Goal: Information Seeking & Learning: Check status

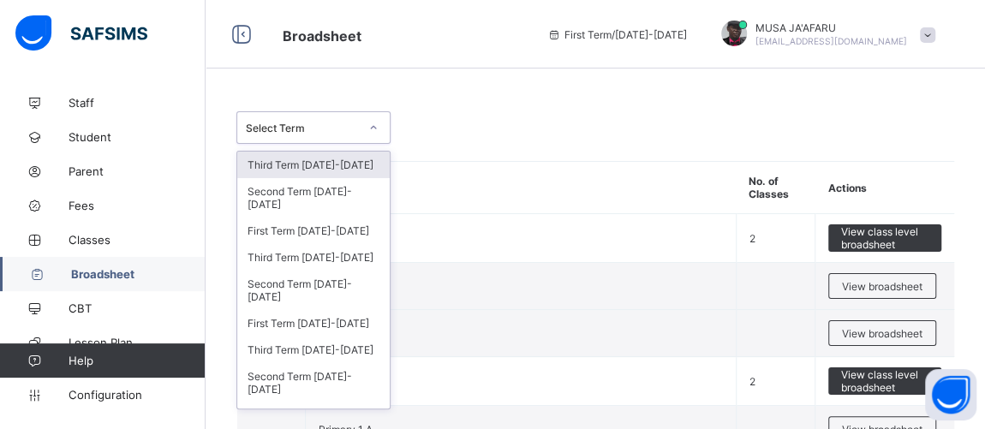
click at [358, 121] on div at bounding box center [373, 127] width 33 height 31
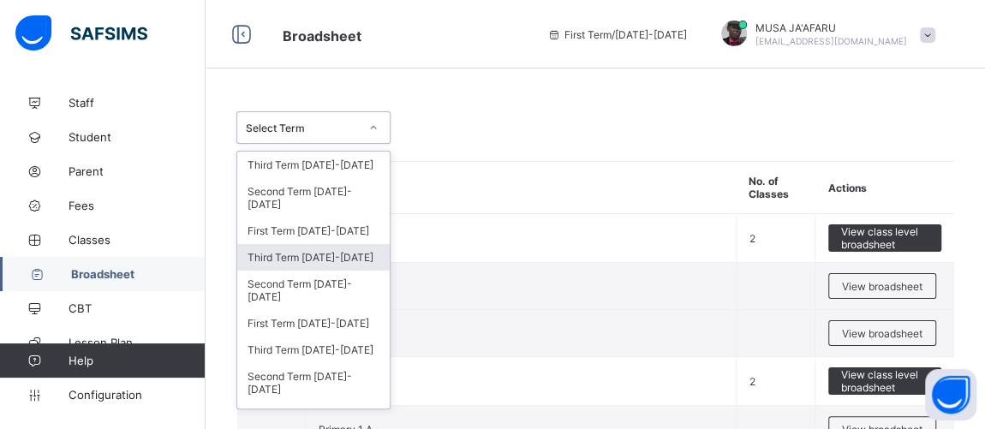
click at [297, 244] on div "Third Term [DATE]-[DATE]" at bounding box center [313, 257] width 152 height 27
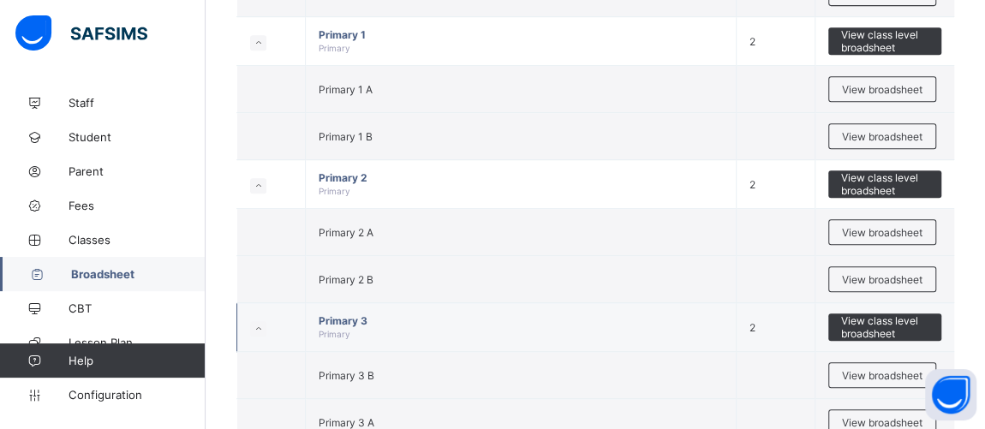
scroll to position [519, 0]
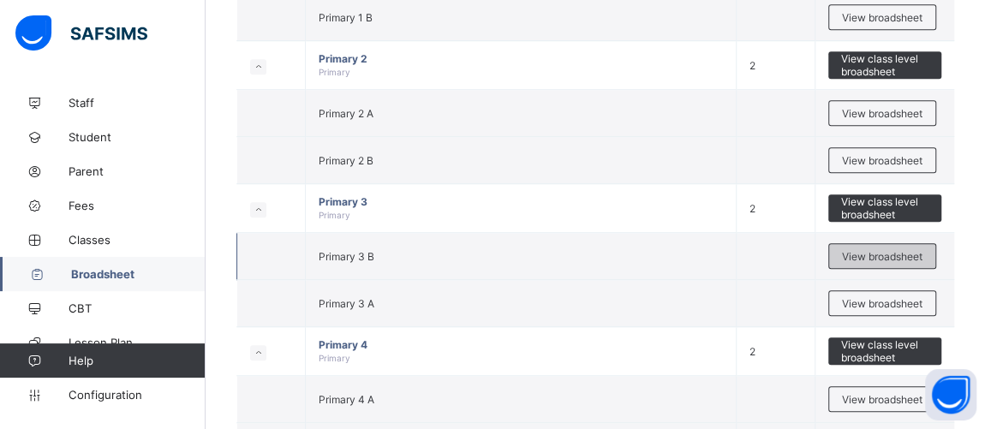
click at [881, 251] on span "View broadsheet" at bounding box center [882, 256] width 80 height 13
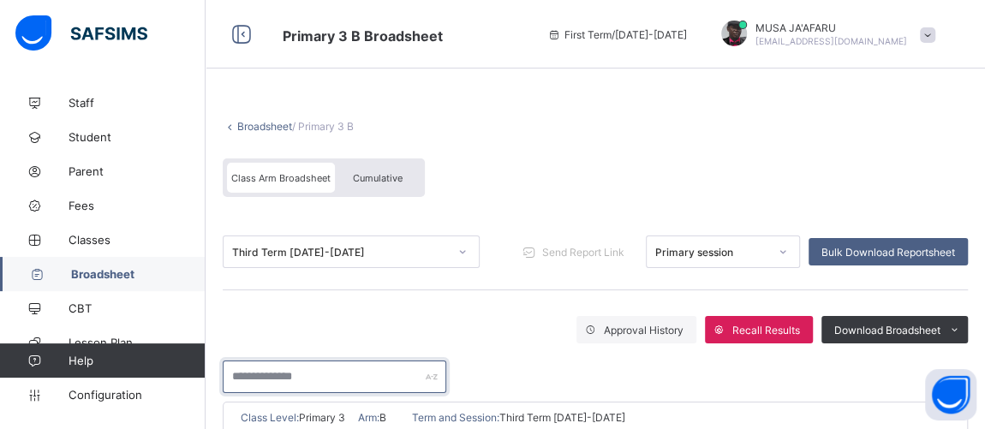
click at [296, 378] on input "text" at bounding box center [335, 377] width 224 height 33
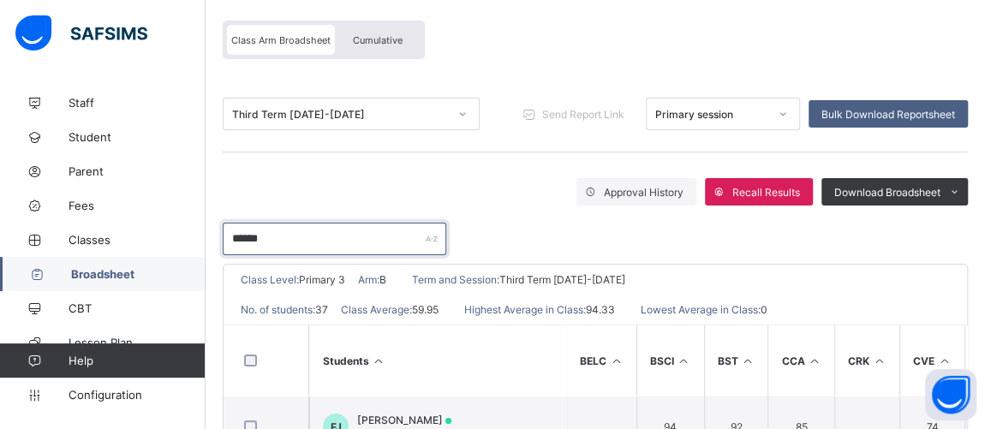
scroll to position [259, 0]
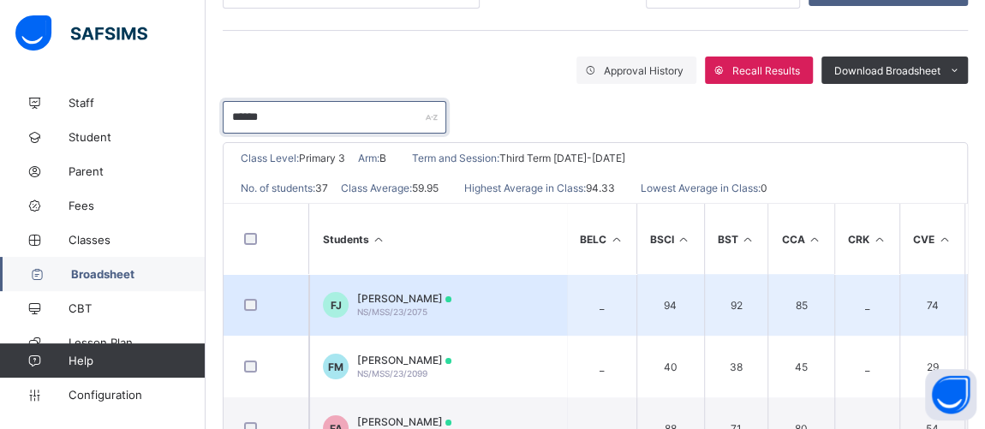
type input "******"
click at [368, 301] on span "[PERSON_NAME]" at bounding box center [404, 298] width 94 height 13
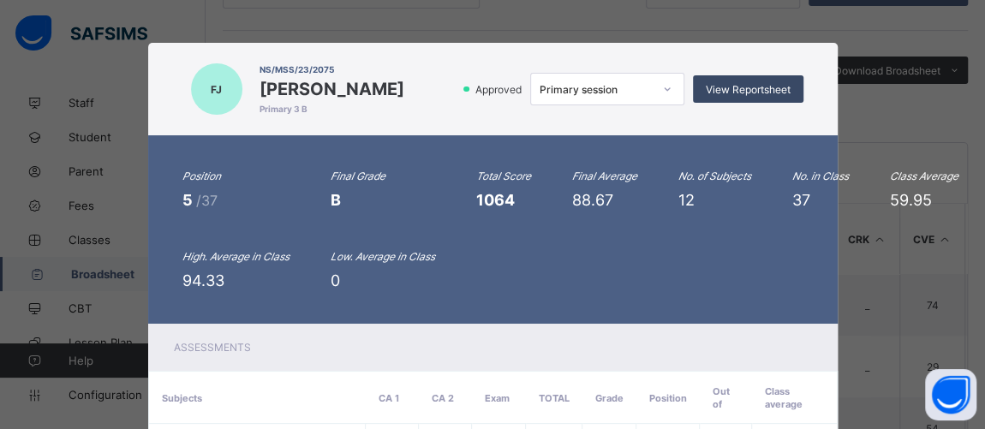
click at [738, 83] on span "View Reportsheet" at bounding box center [748, 89] width 85 height 13
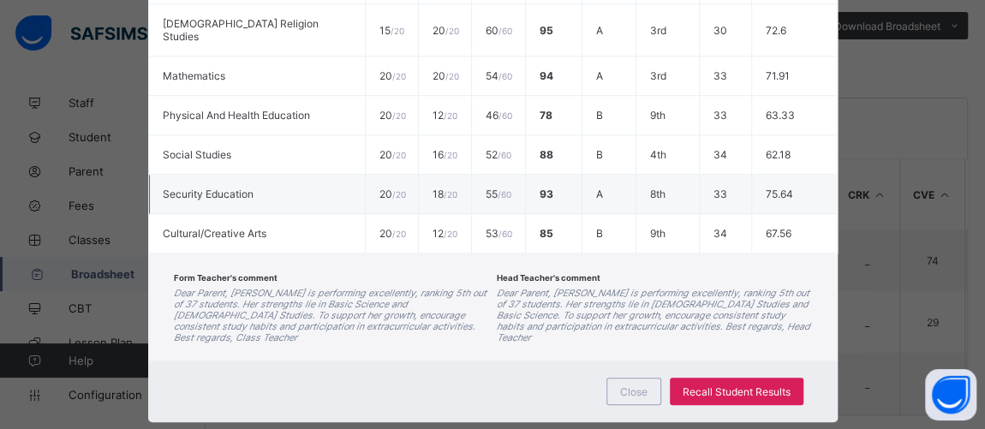
scroll to position [328, 0]
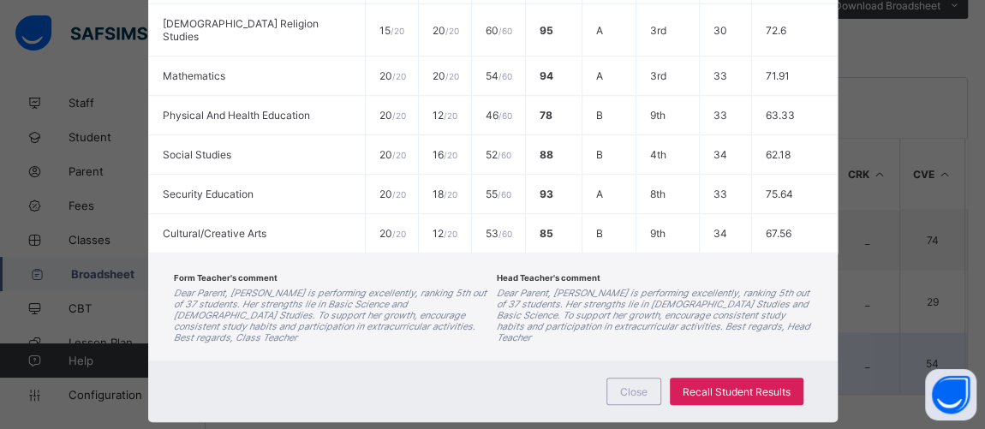
click at [643, 378] on div "Close" at bounding box center [633, 391] width 55 height 27
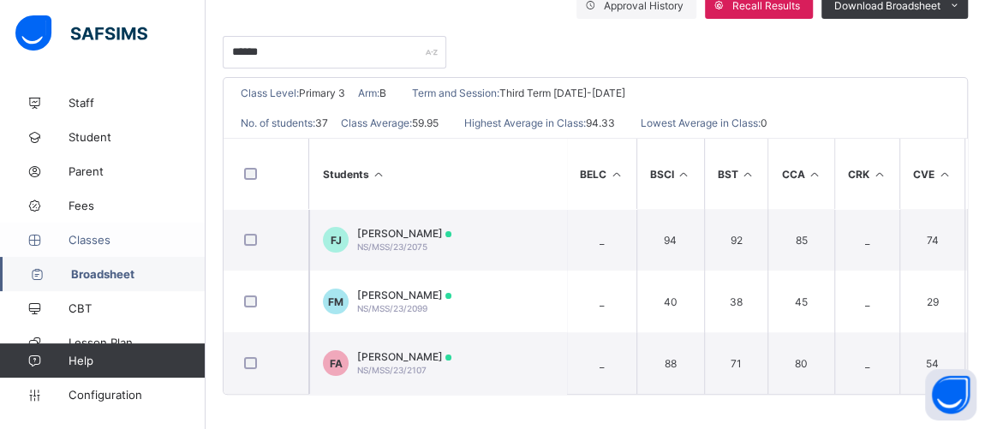
click at [97, 241] on span "Classes" at bounding box center [137, 240] width 137 height 14
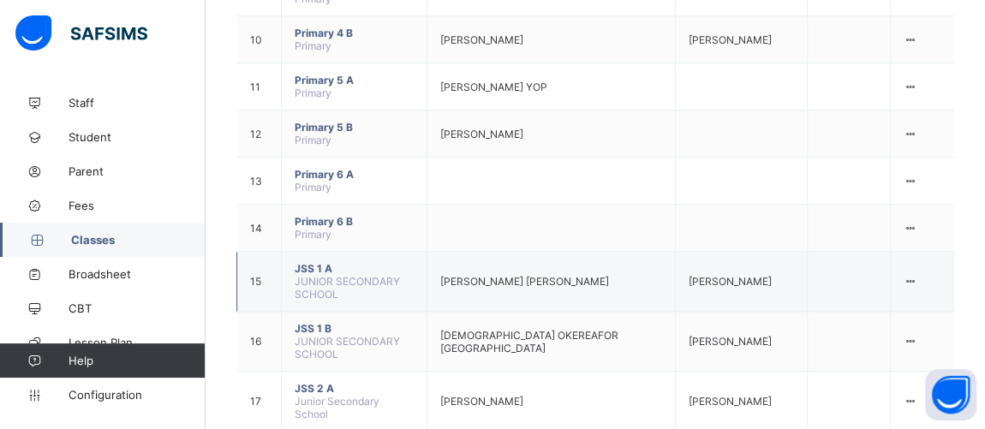
scroll to position [770, 0]
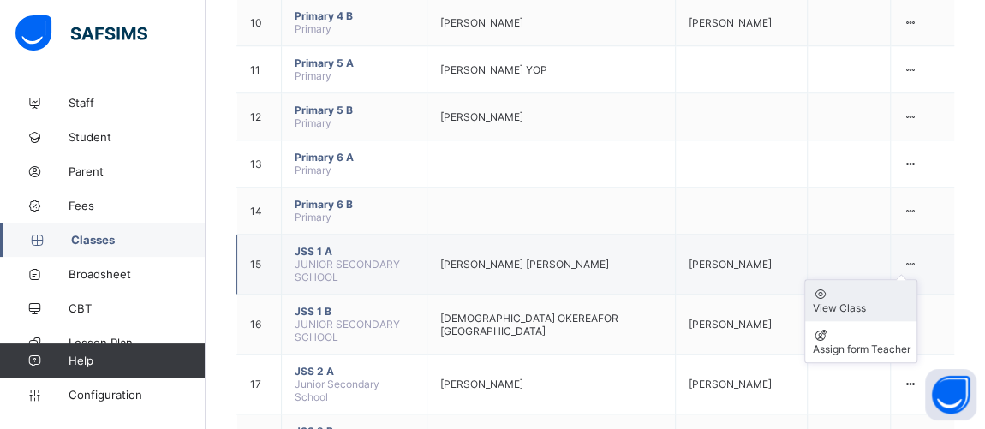
click at [850, 301] on div "View Class" at bounding box center [861, 307] width 98 height 13
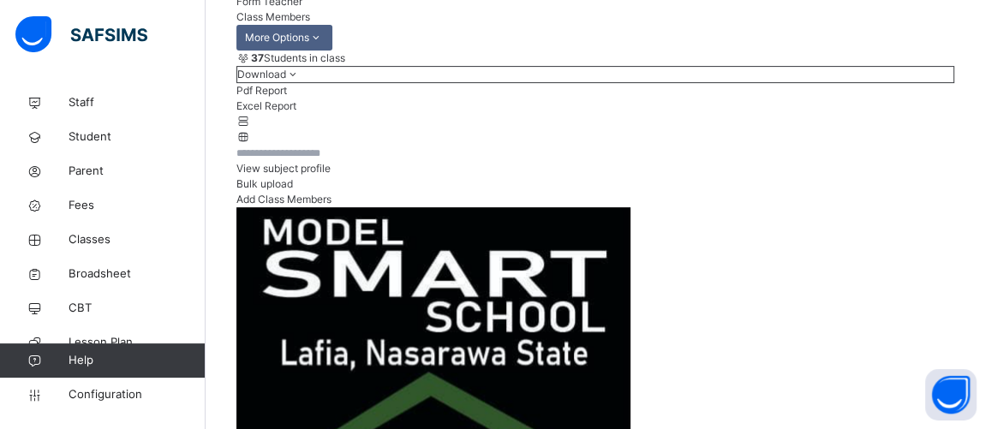
scroll to position [129, 0]
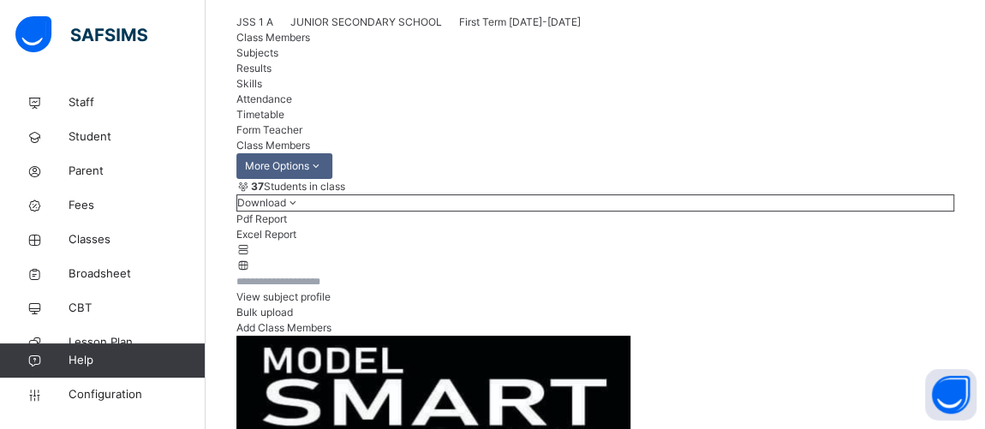
click at [339, 289] on input "text" at bounding box center [287, 281] width 103 height 15
click at [520, 310] on div "37 Students in class Download Pdf Report Excel Report View subject profile Bulk…" at bounding box center [595, 257] width 718 height 157
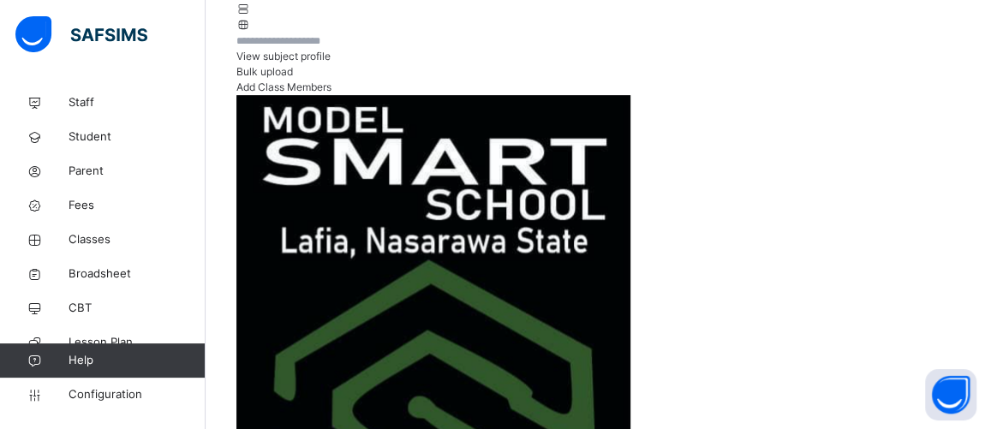
scroll to position [0, 0]
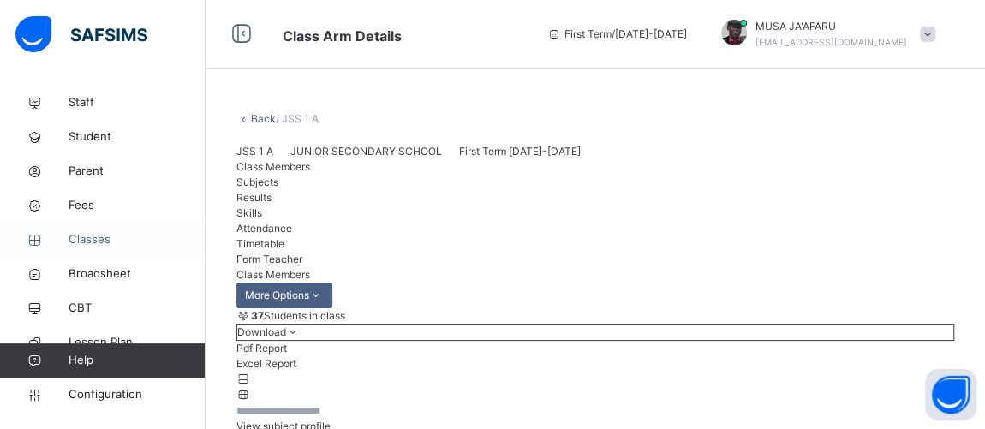
click at [86, 232] on span "Classes" at bounding box center [137, 239] width 137 height 17
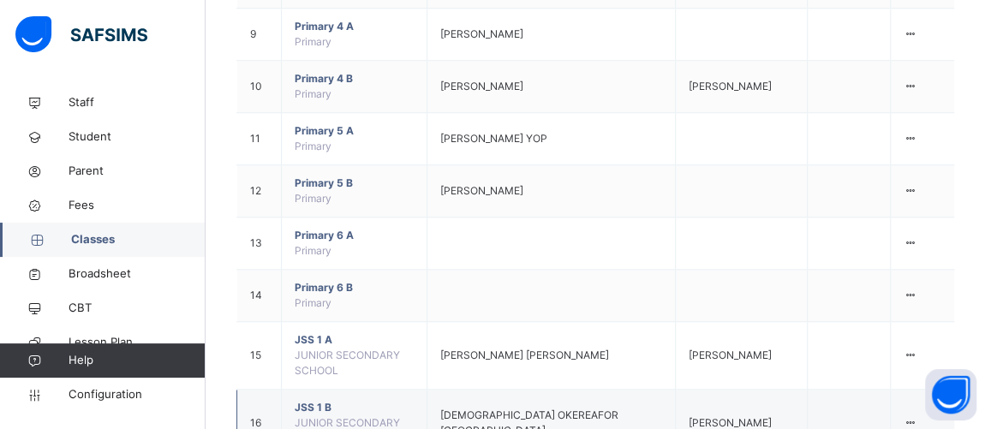
scroll to position [770, 0]
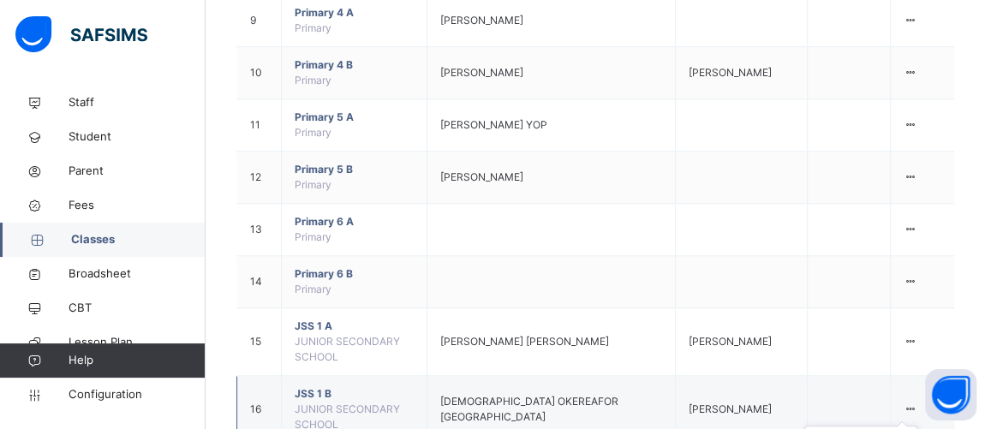
click at [918, 402] on div at bounding box center [910, 409] width 15 height 15
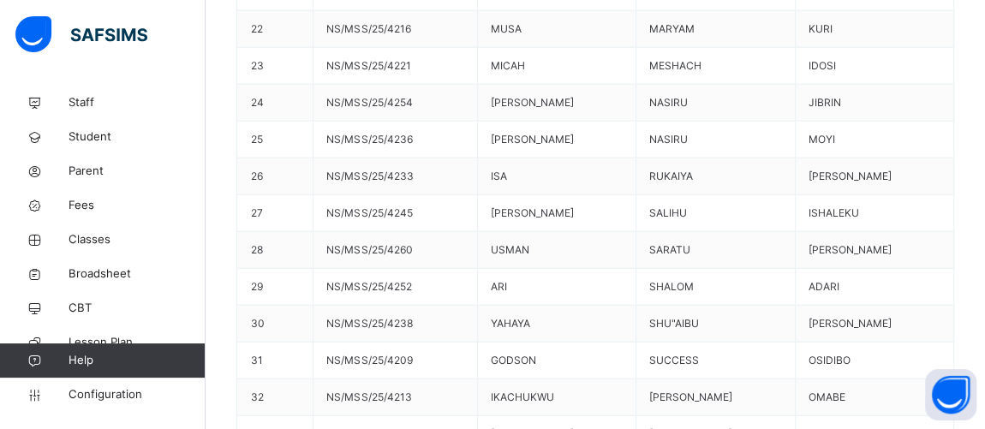
scroll to position [2163, 0]
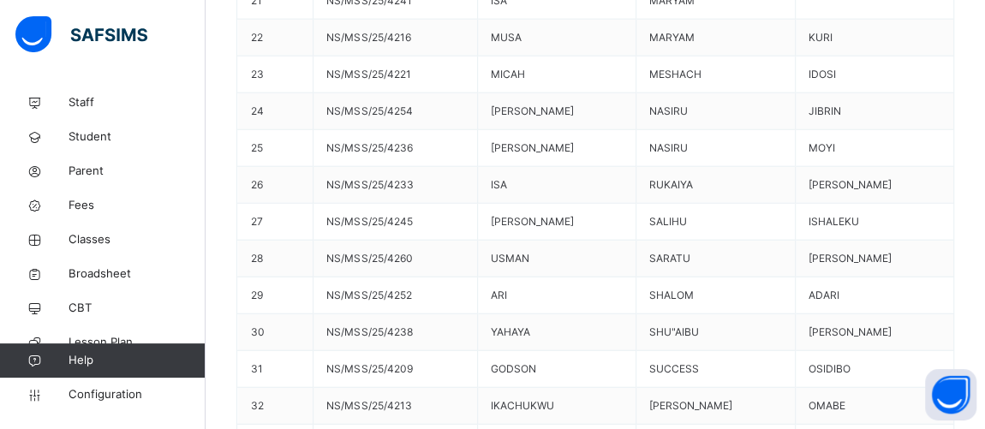
scroll to position [2033, 0]
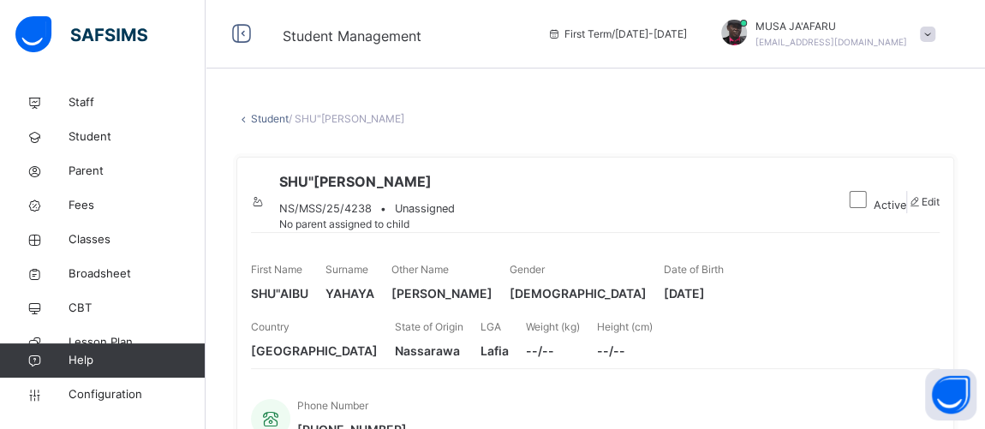
click at [375, 177] on span "SHU"[PERSON_NAME]" at bounding box center [367, 181] width 176 height 21
click at [921, 208] on span "Edit" at bounding box center [930, 201] width 18 height 13
select select "**"
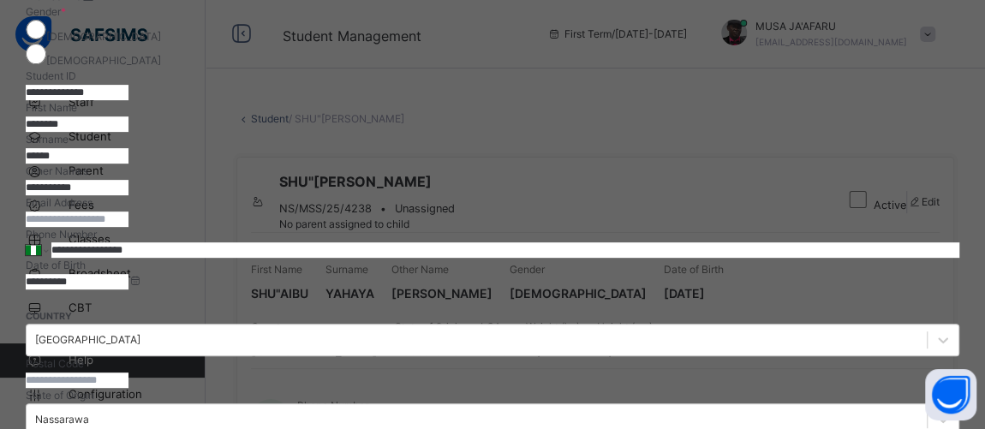
scroll to position [259, 0]
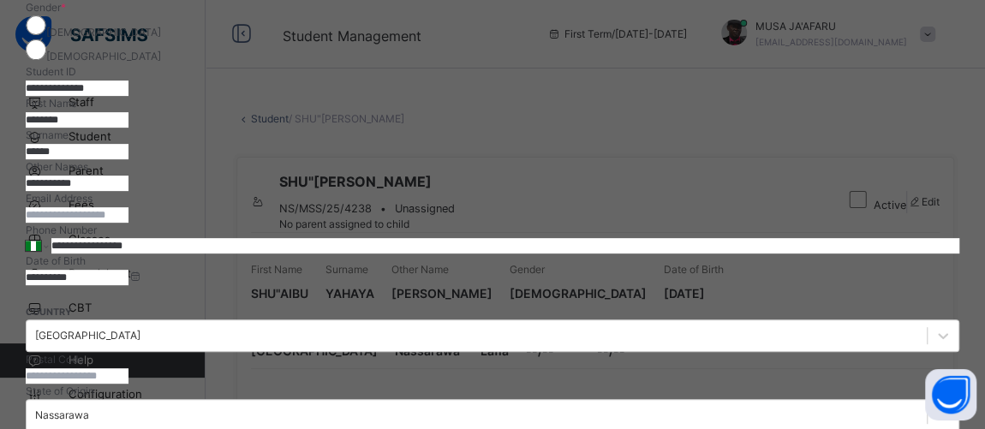
drag, startPoint x: 560, startPoint y: 146, endPoint x: 578, endPoint y: 149, distance: 18.3
click at [128, 128] on input "********" at bounding box center [77, 119] width 103 height 15
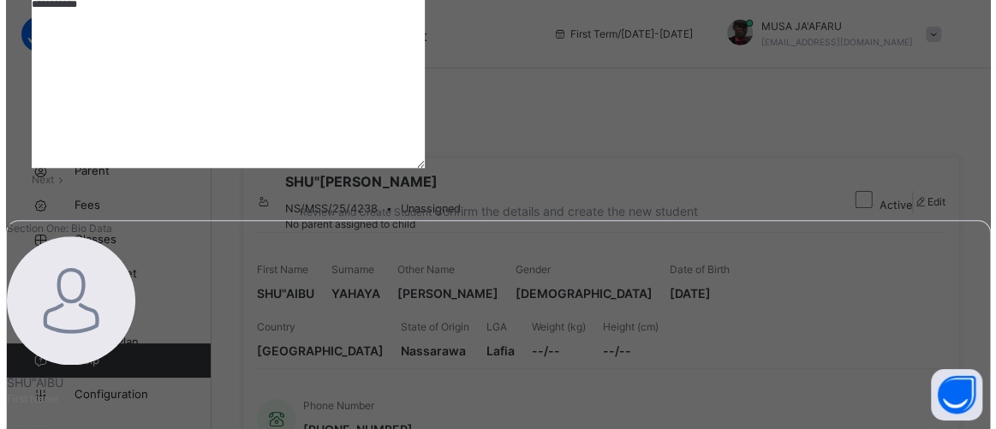
scroll to position [882, 0]
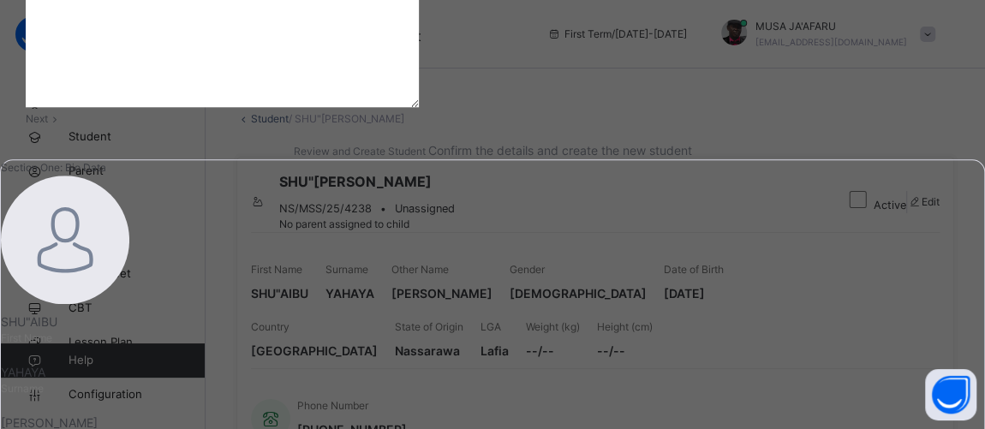
type input "********"
click at [48, 125] on span "Next" at bounding box center [37, 118] width 22 height 13
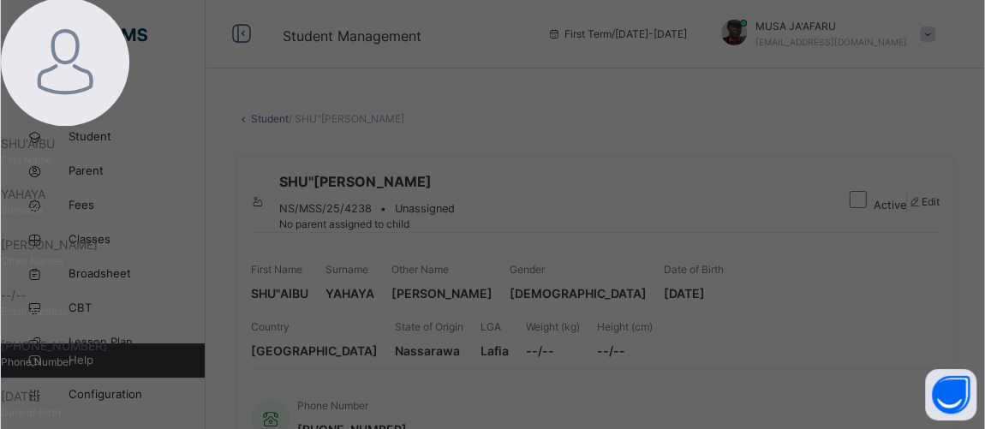
scroll to position [527, 0]
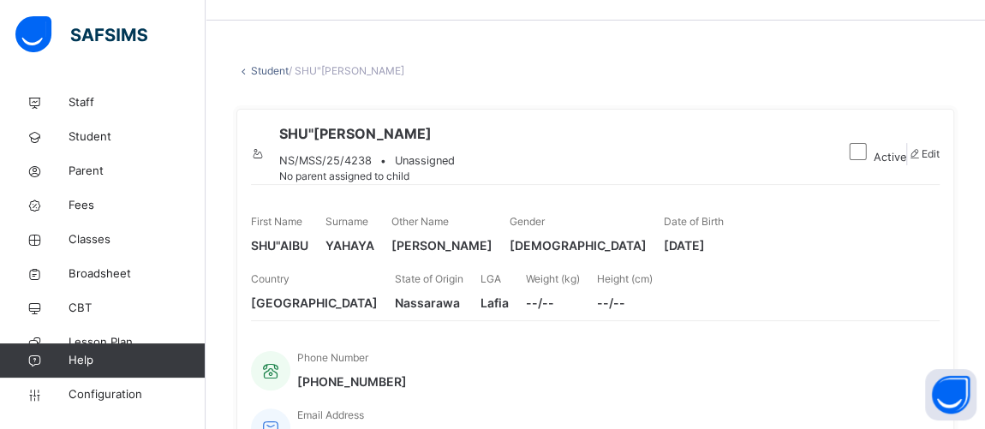
scroll to position [129, 0]
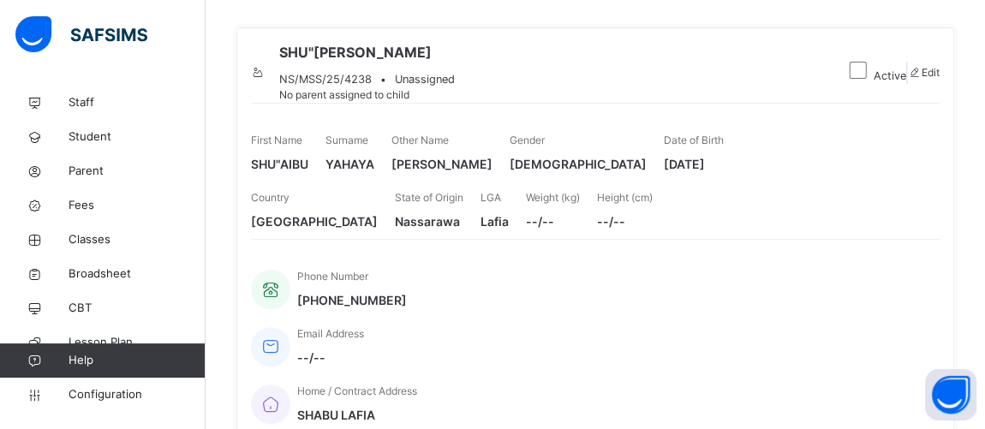
click at [265, 65] on div at bounding box center [258, 65] width 15 height 0
drag, startPoint x: 536, startPoint y: 344, endPoint x: 624, endPoint y: -86, distance: 439.7
drag, startPoint x: 624, startPoint y: -86, endPoint x: 963, endPoint y: 183, distance: 432.7
click at [954, 183] on div "SHU"[PERSON_NAME] NS/MSS/25/4238 • Unassigned No parent assigned to child Activ…" at bounding box center [595, 237] width 718 height 420
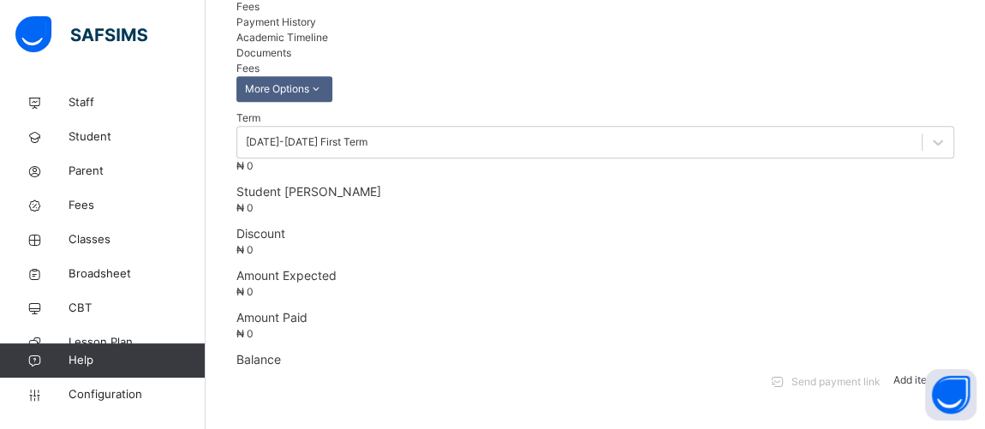
scroll to position [433, 0]
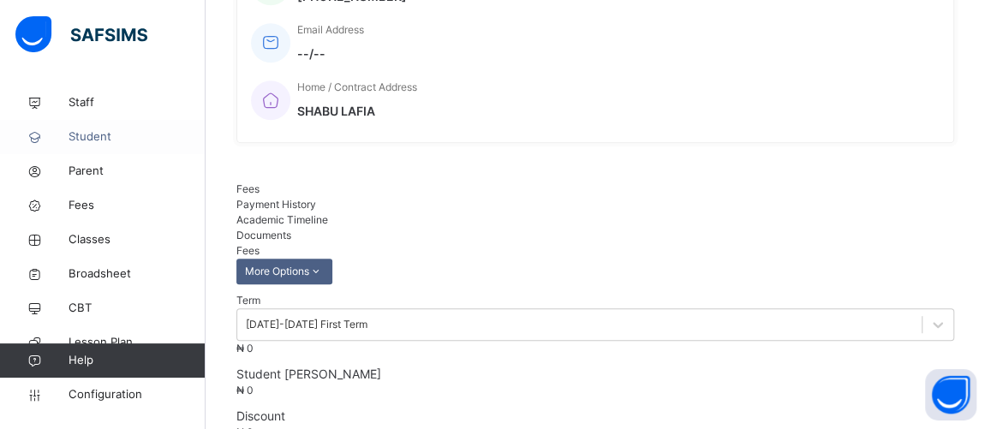
click at [94, 141] on span "Student" at bounding box center [137, 136] width 137 height 17
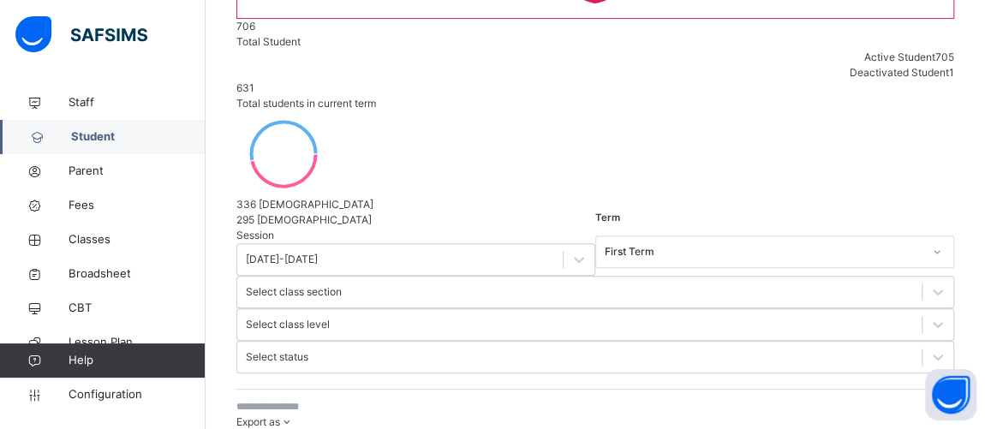
scroll to position [389, 0]
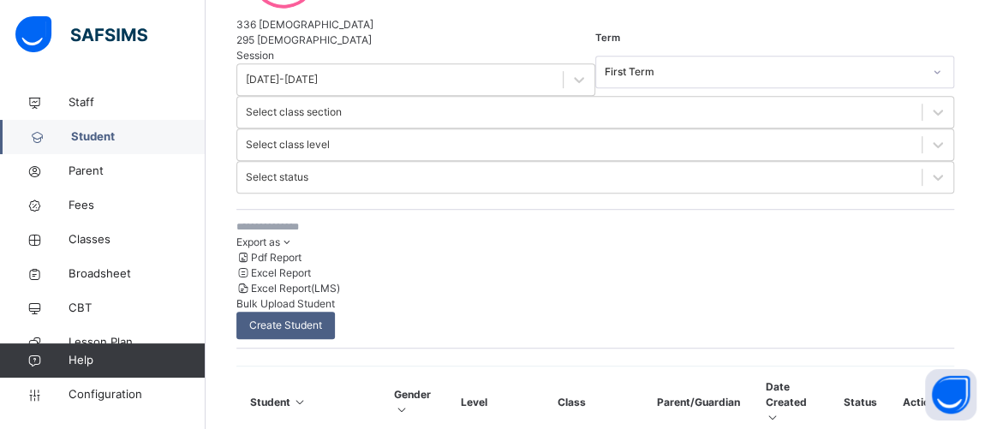
click at [294, 219] on input "text" at bounding box center [364, 226] width 257 height 15
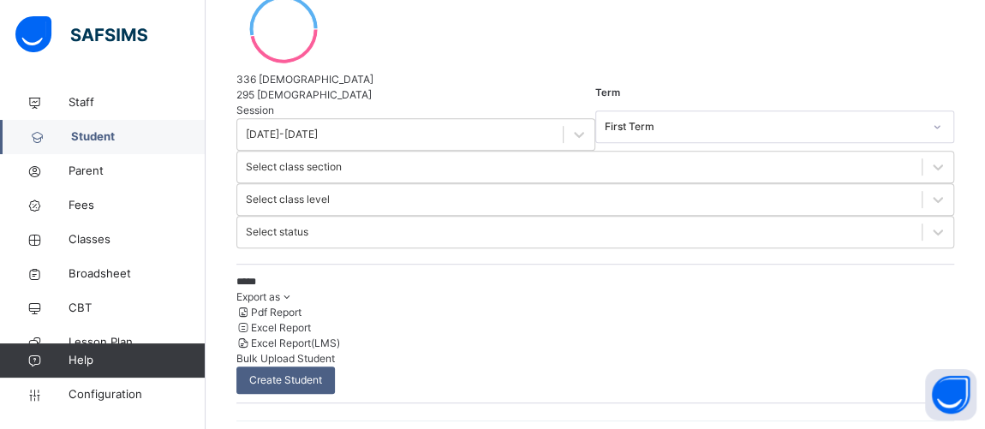
scroll to position [251, 0]
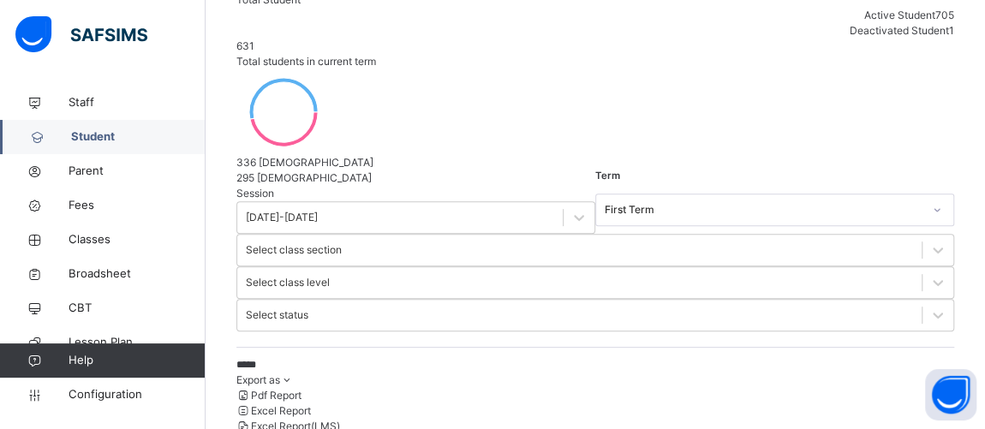
type input "*****"
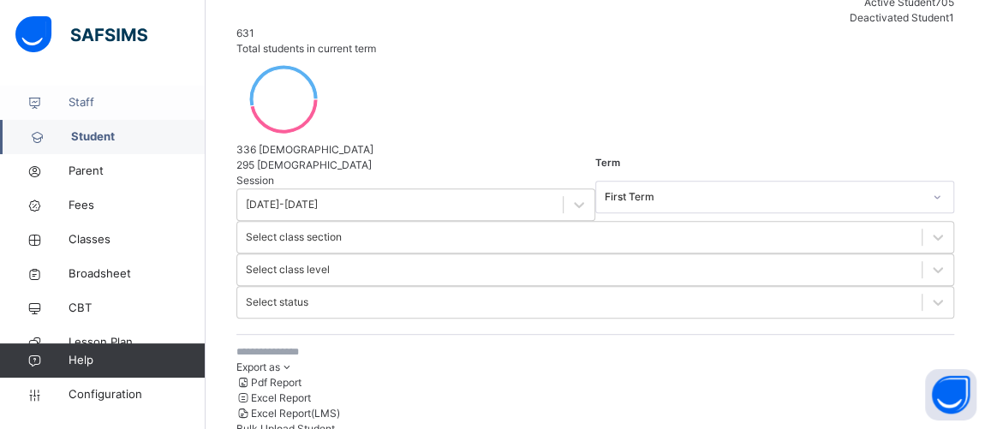
click at [90, 107] on span "Staff" at bounding box center [137, 102] width 137 height 17
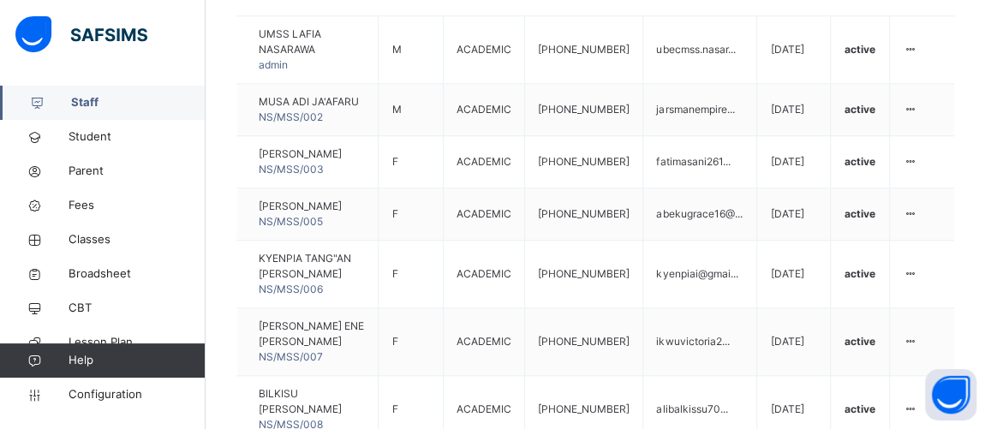
scroll to position [871, 0]
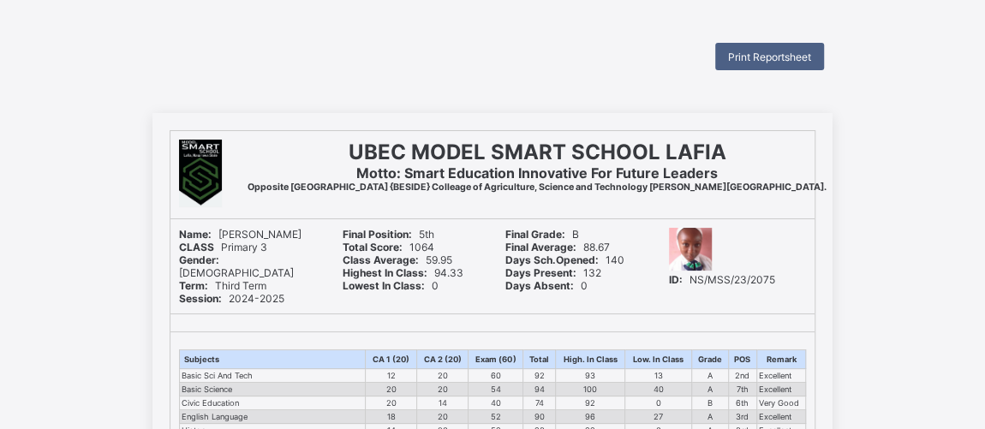
click at [708, 243] on img at bounding box center [690, 249] width 43 height 43
click at [740, 63] on div "Print Reportsheet" at bounding box center [769, 56] width 109 height 27
